Goal: Transaction & Acquisition: Purchase product/service

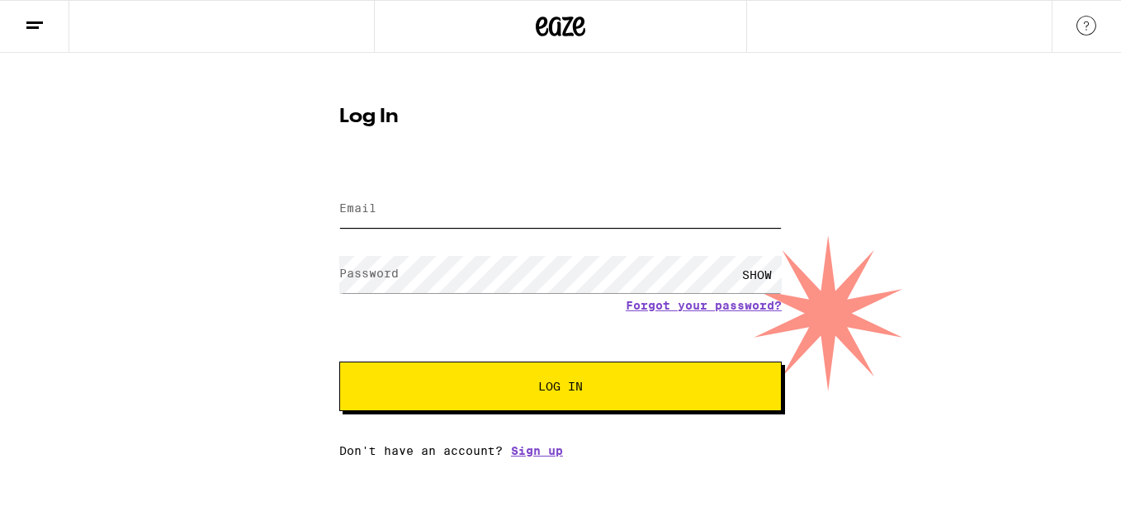
click at [378, 207] on input "Email" at bounding box center [560, 209] width 442 height 37
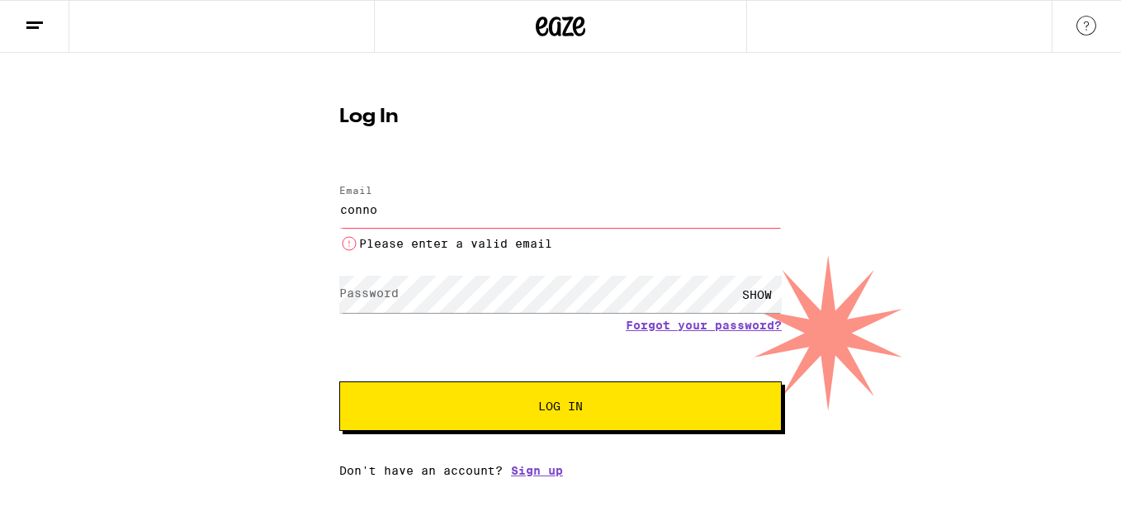
type input "[EMAIL_ADDRESS][DOMAIN_NAME]"
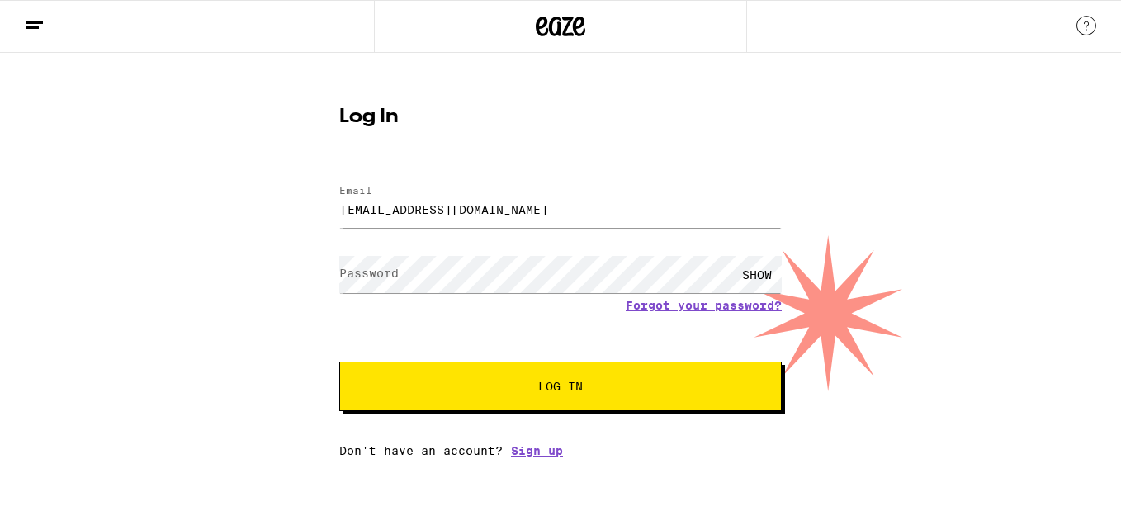
click at [397, 275] on label "Password" at bounding box center [368, 273] width 59 height 13
click at [339, 362] on button "Log In" at bounding box center [560, 387] width 442 height 50
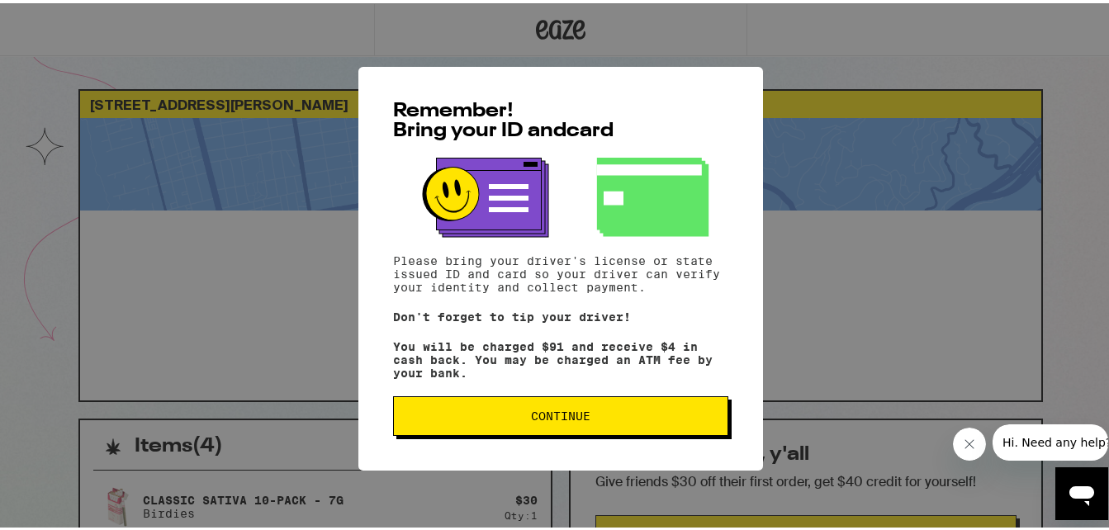
click at [567, 414] on span "Continue" at bounding box center [560, 413] width 59 height 12
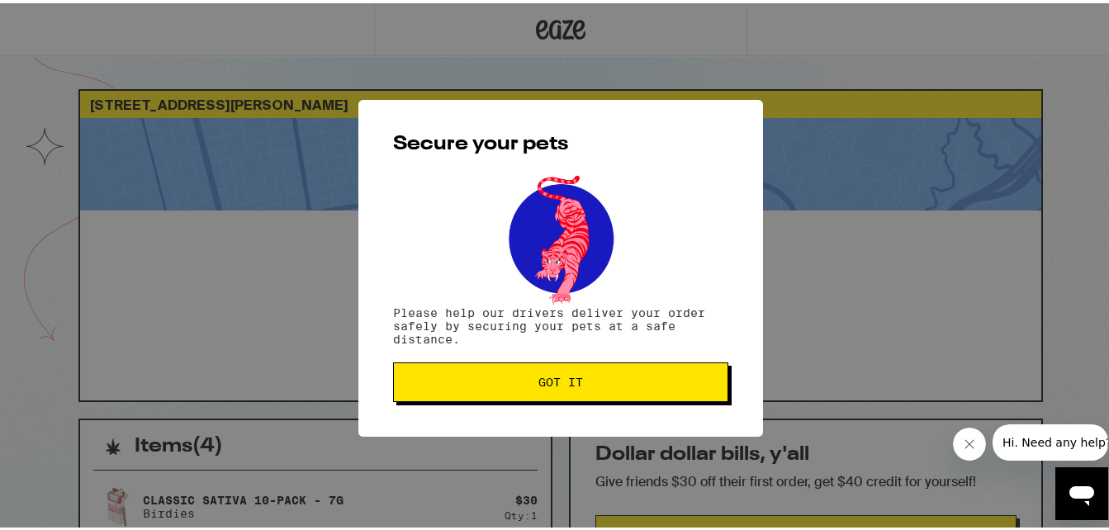
click at [557, 373] on button "Got it" at bounding box center [560, 379] width 335 height 40
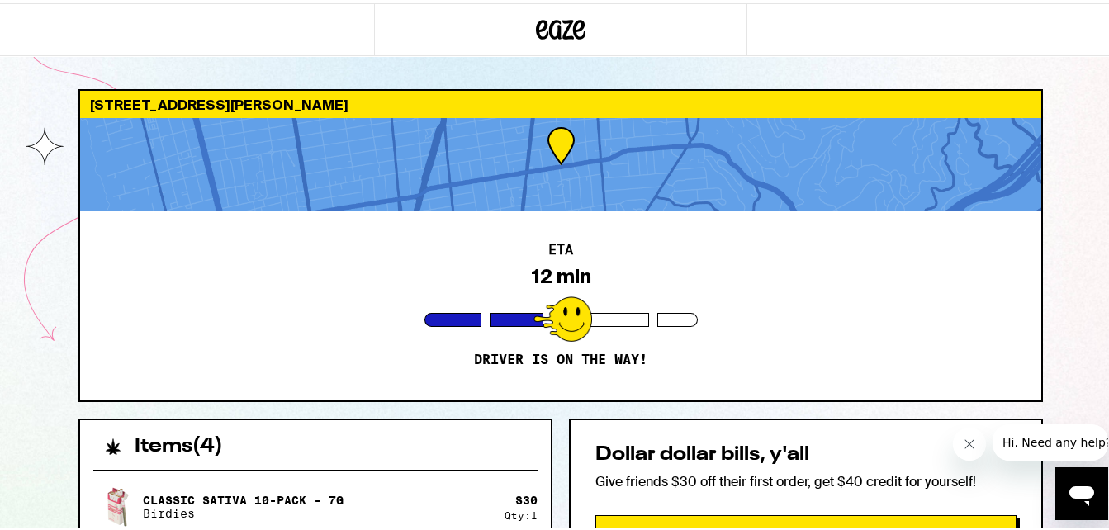
click at [556, 25] on icon at bounding box center [561, 27] width 50 height 30
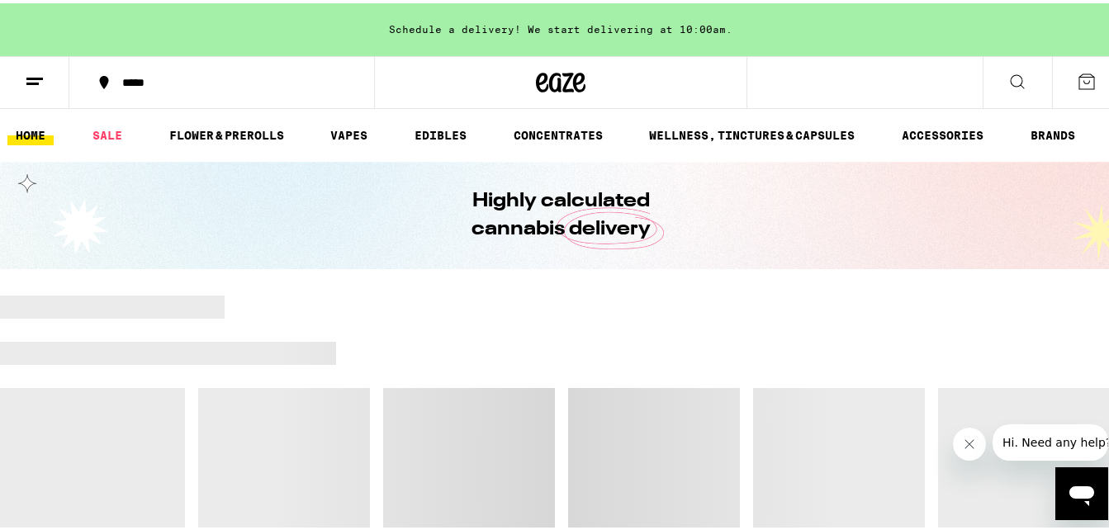
click at [26, 78] on icon at bounding box center [35, 79] width 20 height 20
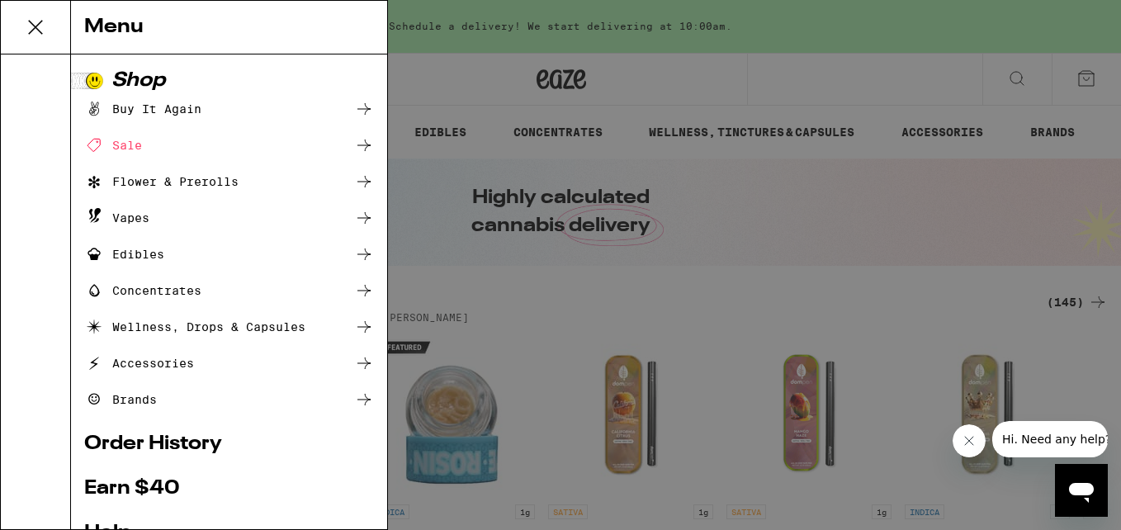
scroll to position [229, 0]
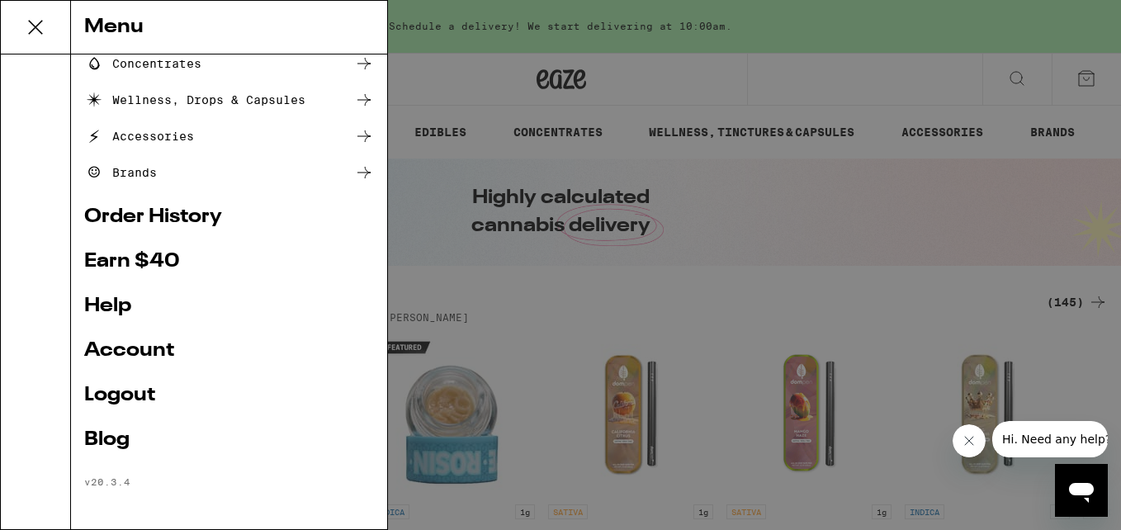
click at [137, 353] on link "Account" at bounding box center [229, 351] width 290 height 20
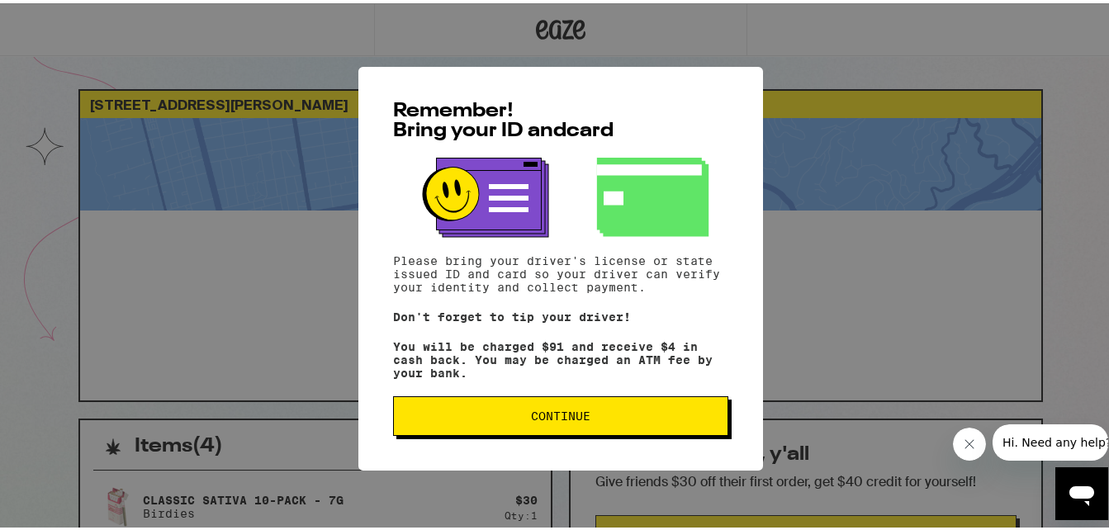
click at [494, 412] on span "Continue" at bounding box center [560, 413] width 307 height 12
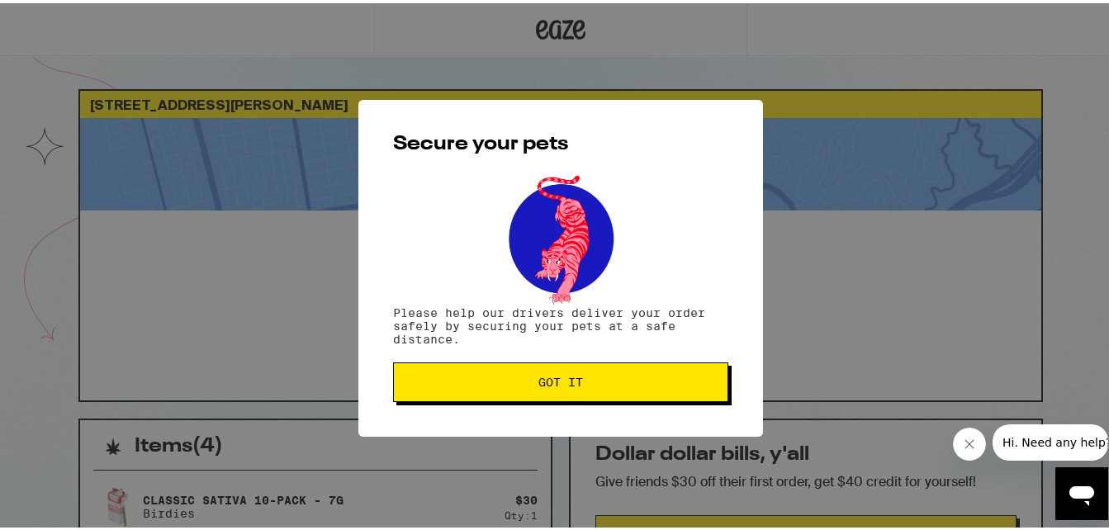
click at [523, 363] on button "Got it" at bounding box center [560, 379] width 335 height 40
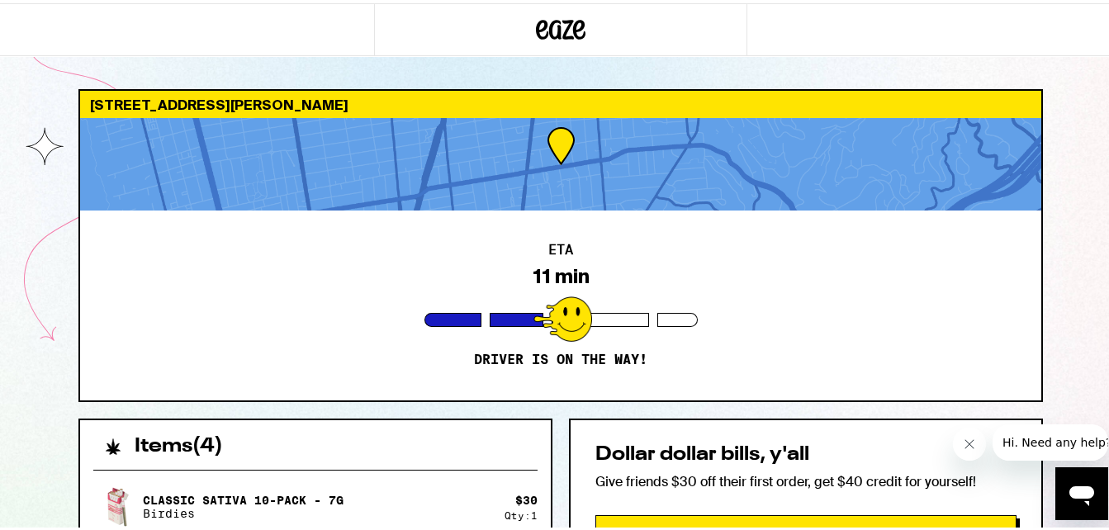
click at [536, 37] on icon at bounding box center [561, 27] width 50 height 30
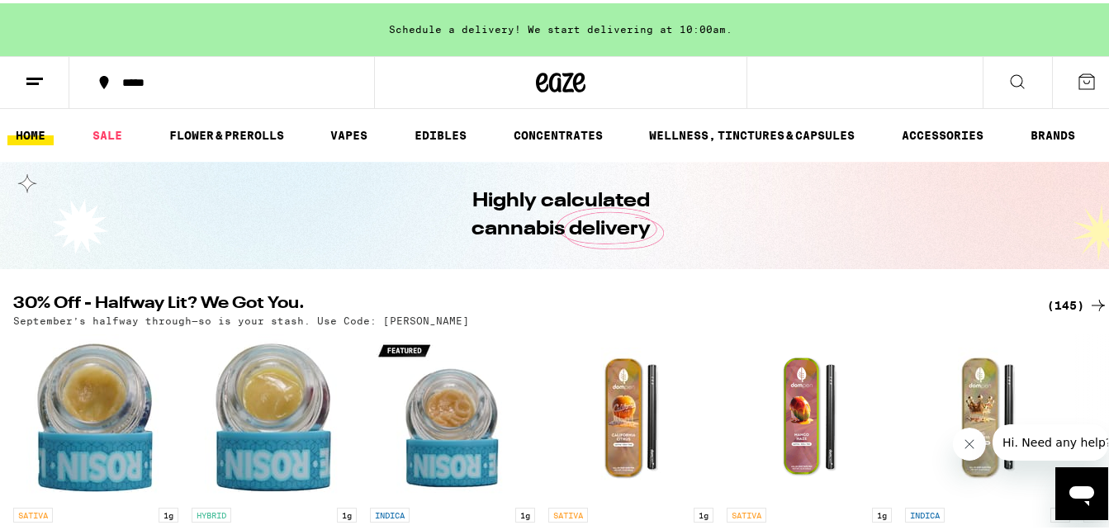
click at [35, 69] on icon at bounding box center [35, 79] width 20 height 20
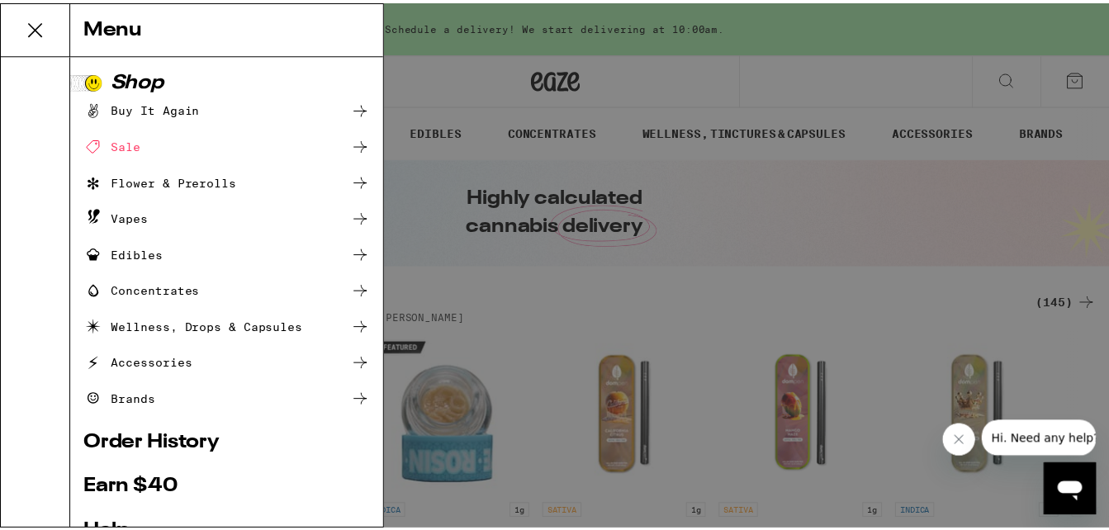
scroll to position [229, 0]
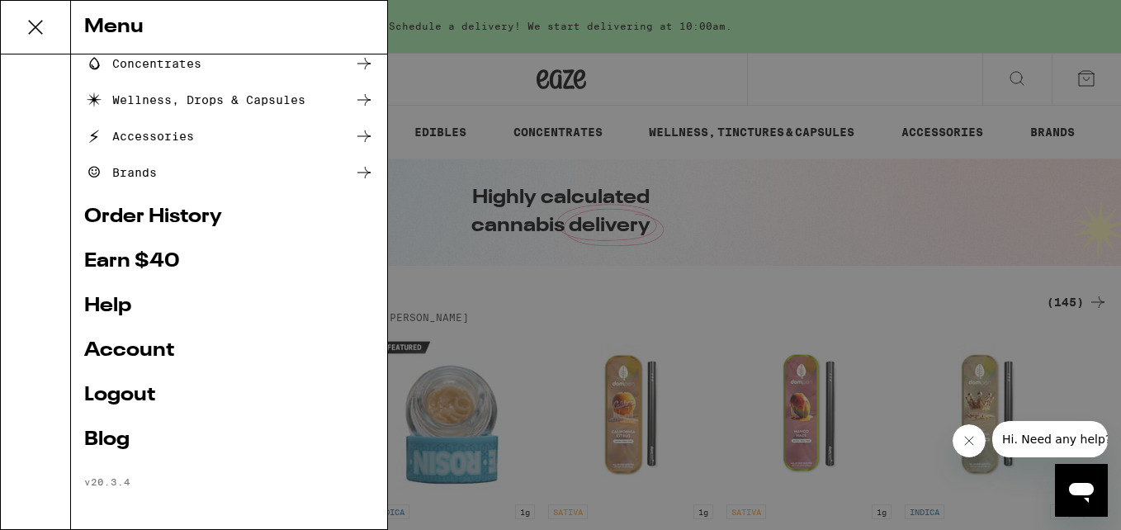
click at [111, 307] on link "Help" at bounding box center [229, 306] width 290 height 20
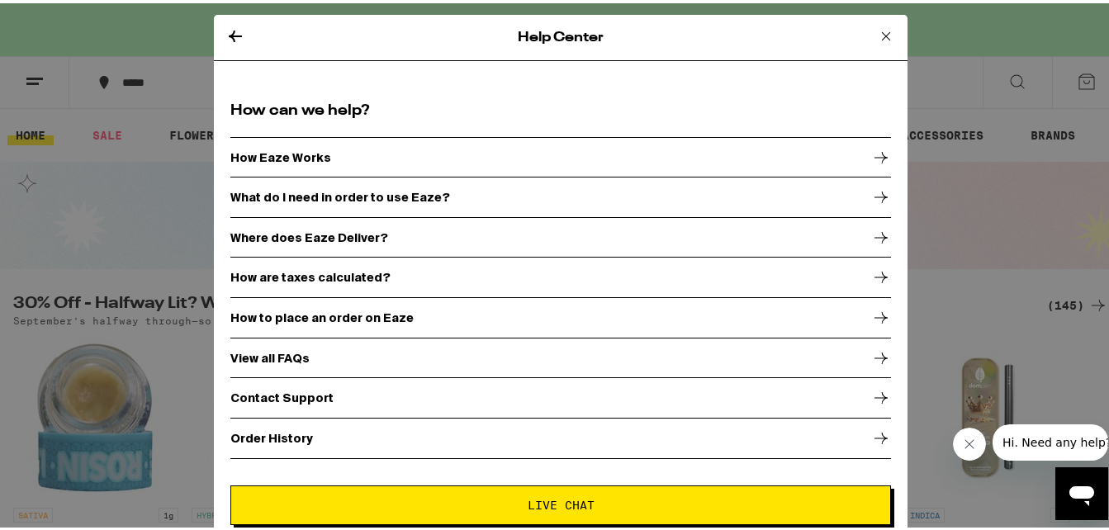
click at [877, 34] on icon at bounding box center [886, 33] width 20 height 20
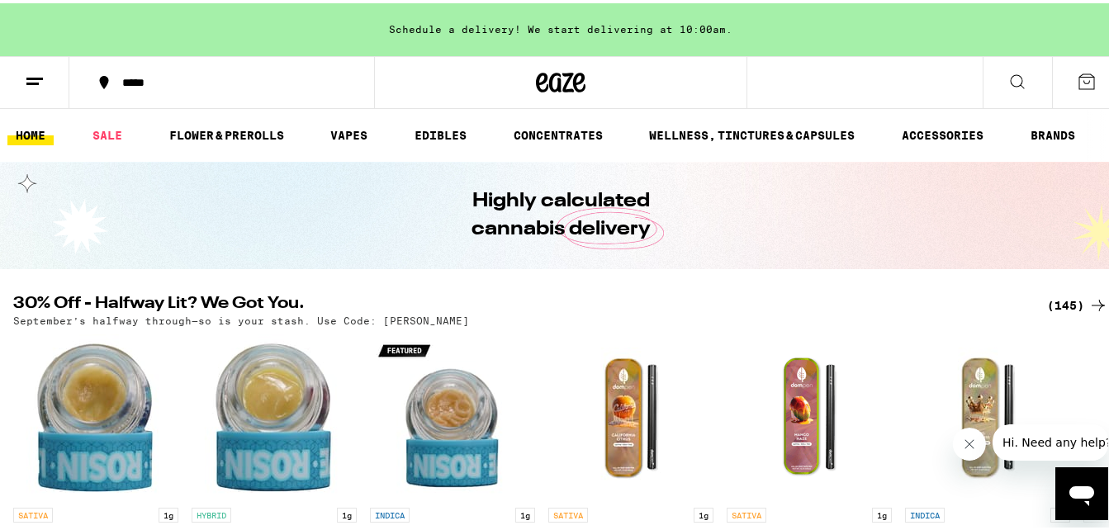
click at [26, 69] on icon at bounding box center [35, 79] width 20 height 20
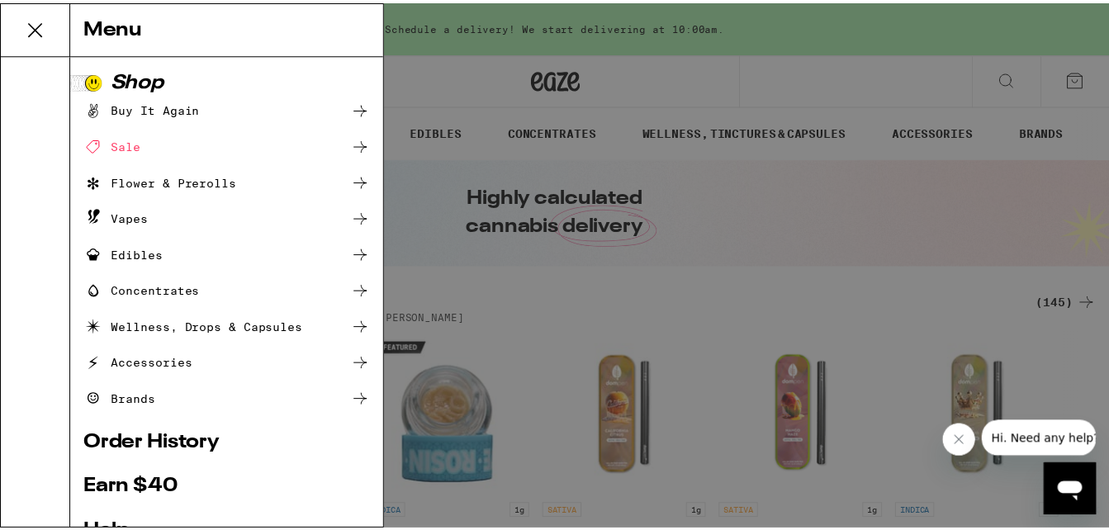
scroll to position [229, 0]
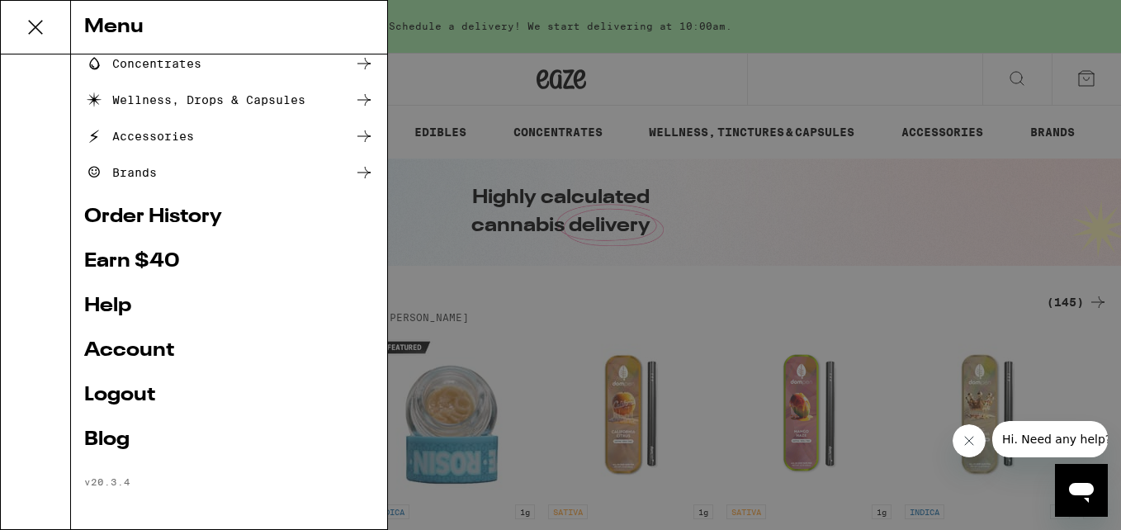
click at [108, 354] on link "Account" at bounding box center [229, 351] width 290 height 20
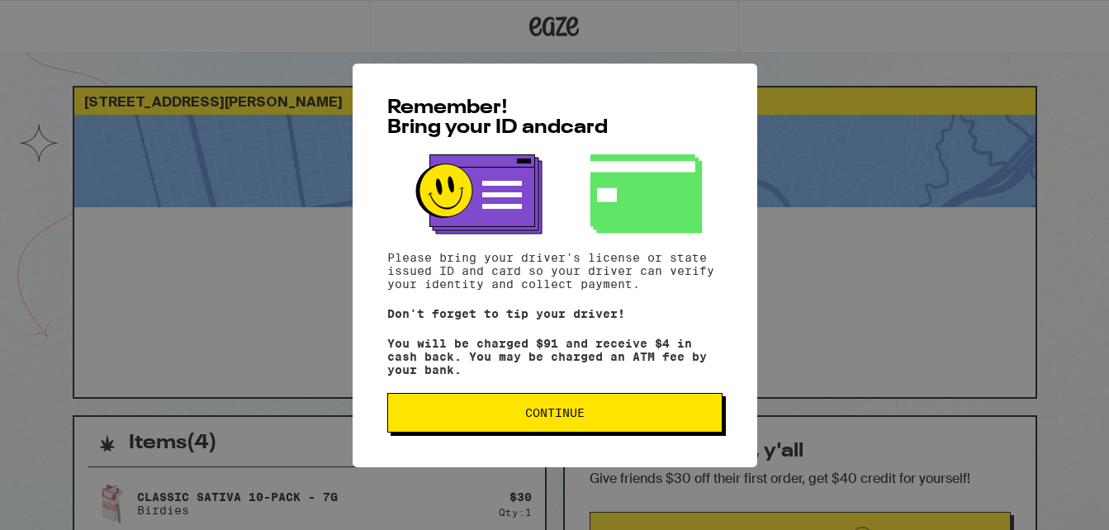
click at [552, 419] on span "Continue" at bounding box center [554, 413] width 59 height 12
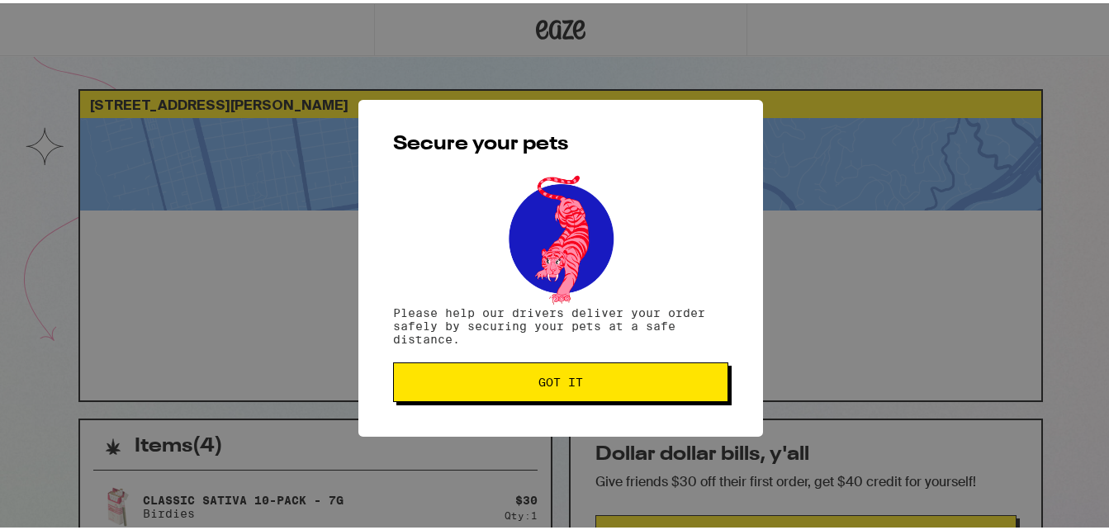
click at [552, 419] on div "Secure your pets Please help our drivers deliver your order safely by securing …" at bounding box center [560, 265] width 404 height 337
click at [546, 393] on button "Got it" at bounding box center [560, 379] width 335 height 40
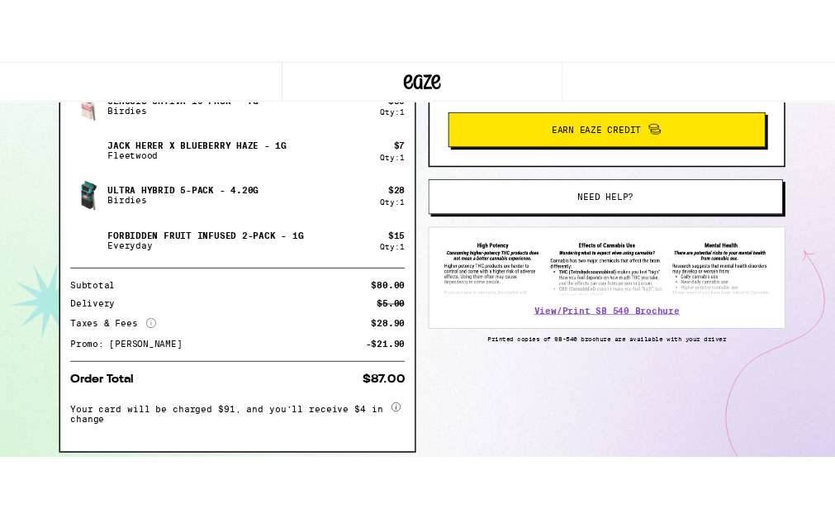
scroll to position [446, 0]
